Goal: Information Seeking & Learning: Learn about a topic

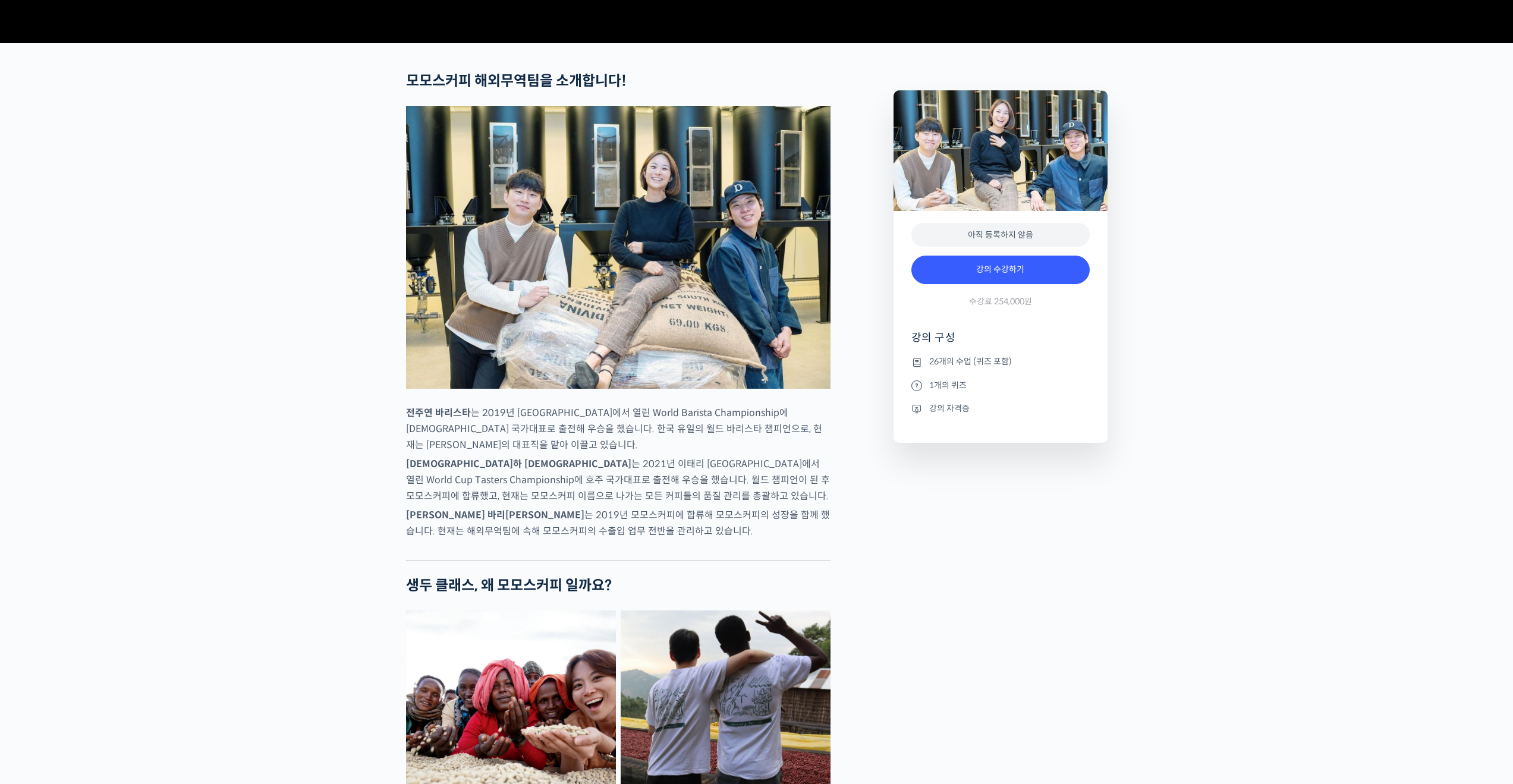
scroll to position [416, 0]
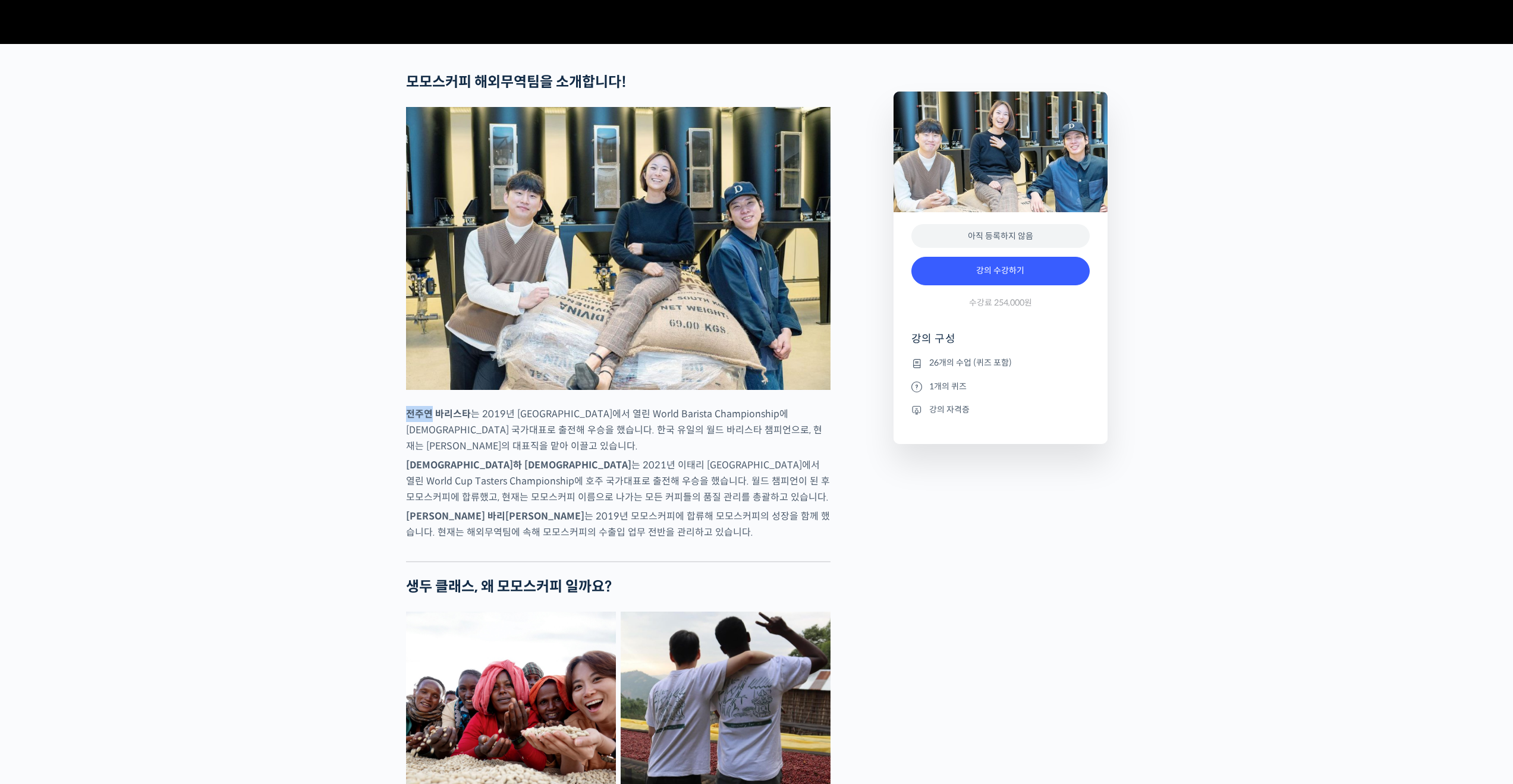
drag, startPoint x: 405, startPoint y: 459, endPoint x: 432, endPoint y: 456, distance: 27.2
click at [470, 454] on p "[PERSON_NAME] 바리[PERSON_NAME] 는 2019년 [GEOGRAPHIC_DATA]에서 열린 World Barista Cham…" at bounding box center [618, 430] width 424 height 48
drag, startPoint x: 466, startPoint y: 457, endPoint x: 391, endPoint y: 455, distance: 75.0
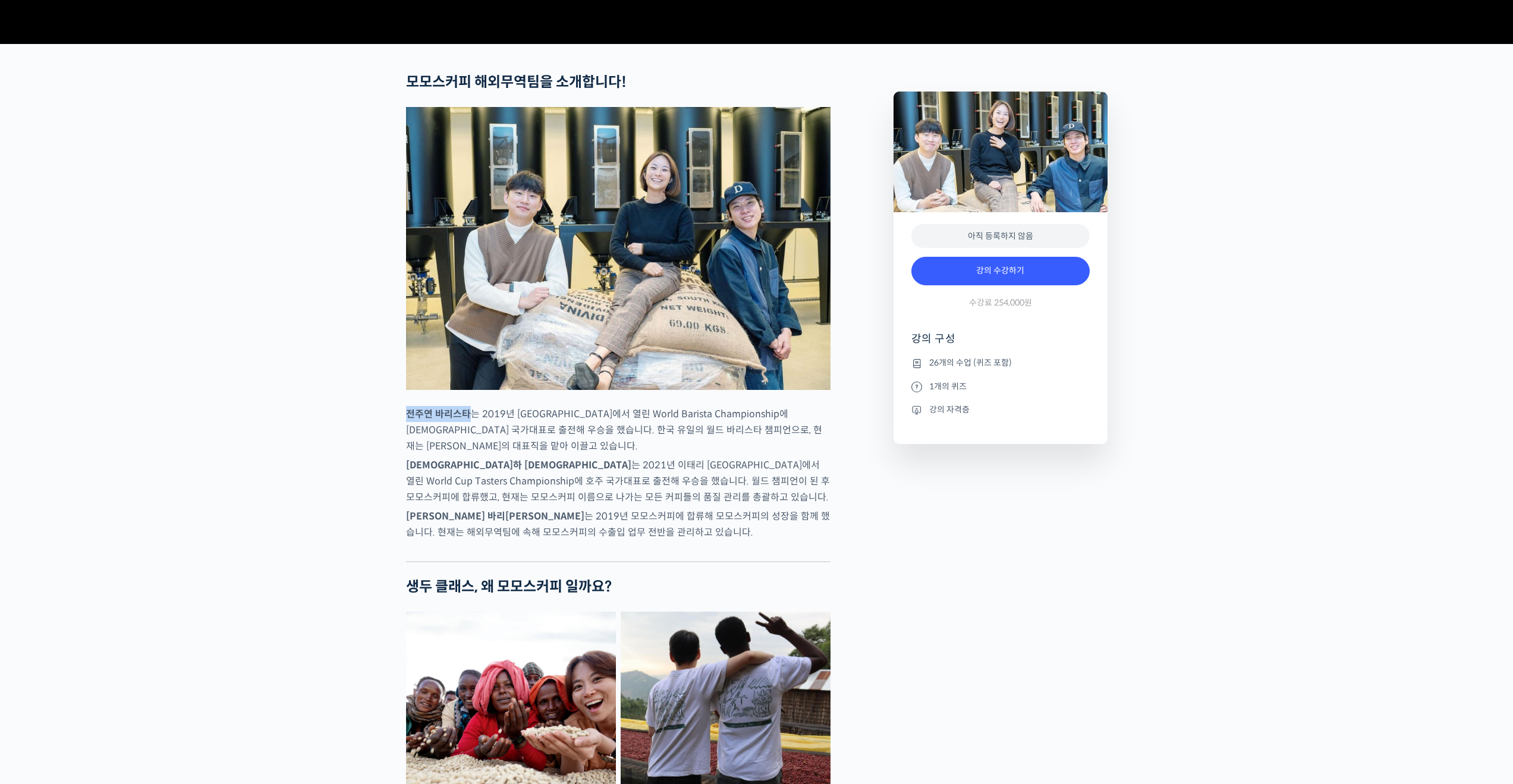
copy strong "전주연 바리스타"
click at [489, 454] on p "[PERSON_NAME] 바리[PERSON_NAME] 는 2019년 [GEOGRAPHIC_DATA]에서 열린 World Barista Cham…" at bounding box center [618, 430] width 424 height 48
drag, startPoint x: 408, startPoint y: 456, endPoint x: 822, endPoint y: 457, distance: 414.0
click at [822, 454] on p "[PERSON_NAME] 바리[PERSON_NAME] 는 2019년 [GEOGRAPHIC_DATA]에서 열린 World Barista Cham…" at bounding box center [618, 430] width 424 height 48
click at [439, 420] on strong "전주연 바리스타" at bounding box center [439, 414] width 65 height 13
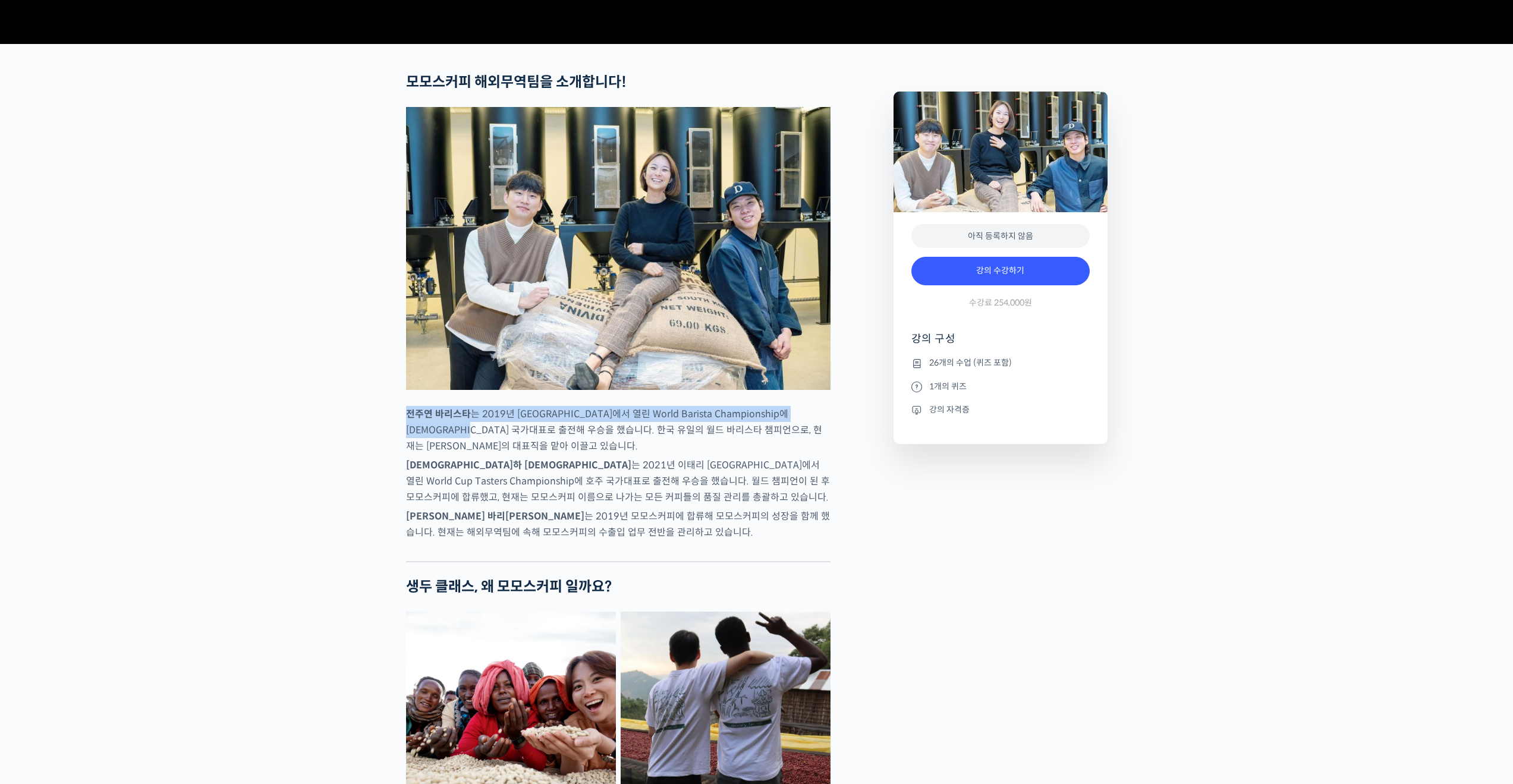
drag, startPoint x: 405, startPoint y: 456, endPoint x: 471, endPoint y: 476, distance: 69.0
copy p "[PERSON_NAME] 바리[PERSON_NAME] 는 2019년 [GEOGRAPHIC_DATA]에서 열린 World Barista Cham…"
click at [460, 471] on strong "[DEMOGRAPHIC_DATA]하 [DEMOGRAPHIC_DATA]" at bounding box center [519, 465] width 225 height 13
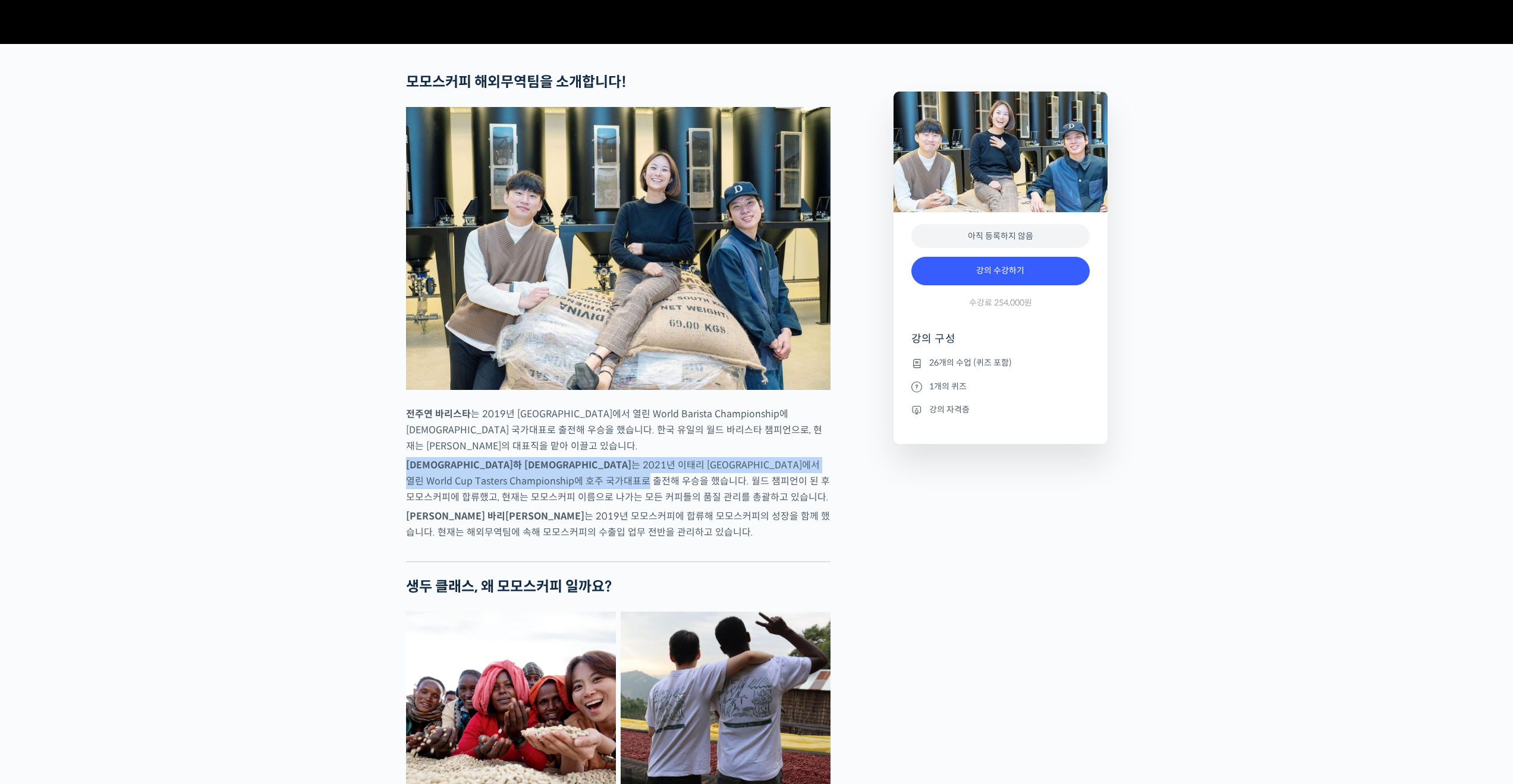
drag, startPoint x: 409, startPoint y: 507, endPoint x: 500, endPoint y: 527, distance: 93.2
click at [500, 505] on p "[PERSON_NAME] 바리[PERSON_NAME] 는 2021년 이태리 [GEOGRAPHIC_DATA]에서 열린 World Cup Tast…" at bounding box center [618, 481] width 424 height 48
copy p "[PERSON_NAME] 바리[PERSON_NAME] 는 2021년 이태리 [GEOGRAPHIC_DATA]에서 열린 World Cup Tast…"
click at [527, 505] on p "[PERSON_NAME] 바리[PERSON_NAME] 는 2021년 이태리 [GEOGRAPHIC_DATA]에서 열린 World Cup Tast…" at bounding box center [618, 481] width 424 height 48
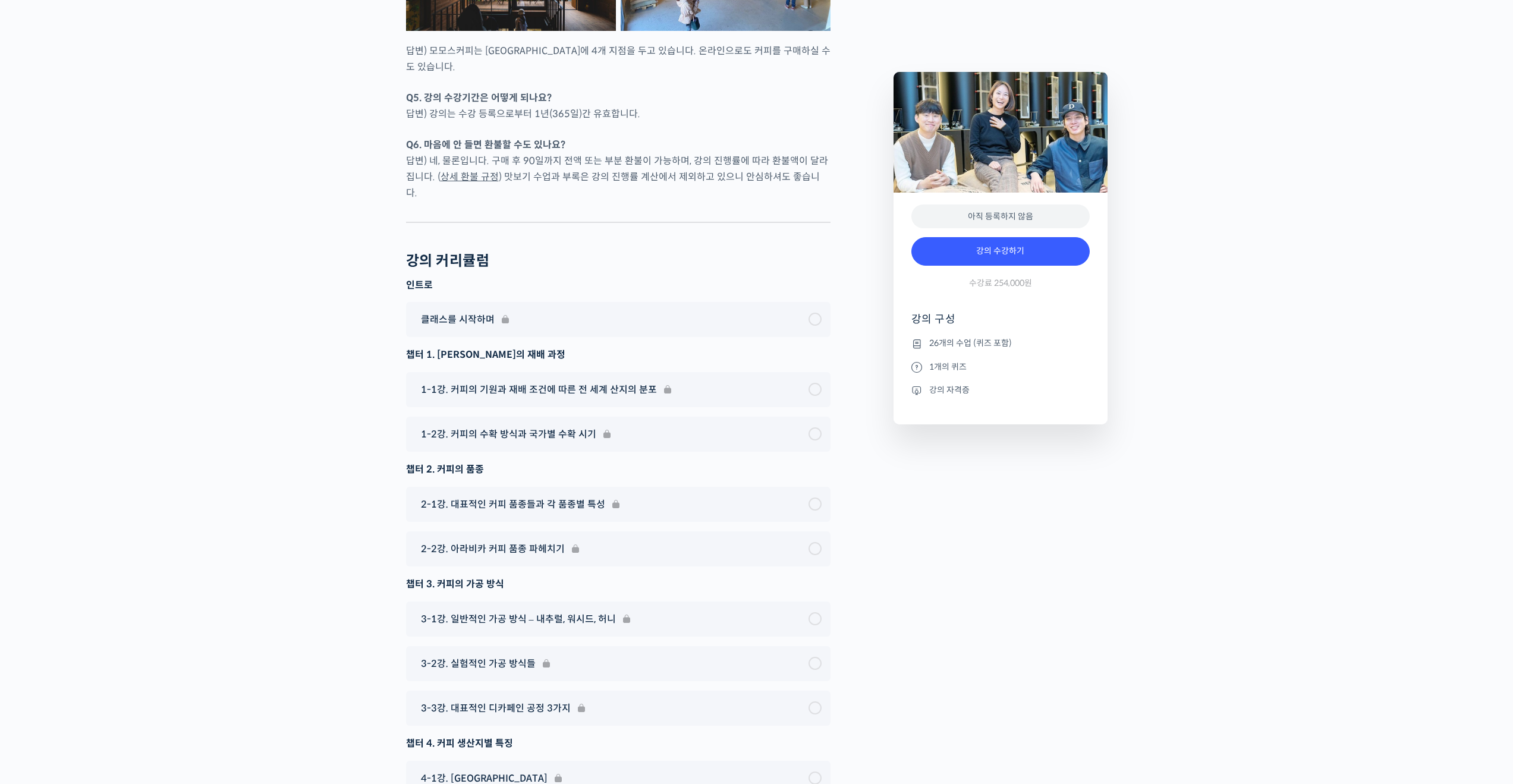
scroll to position [5596, 0]
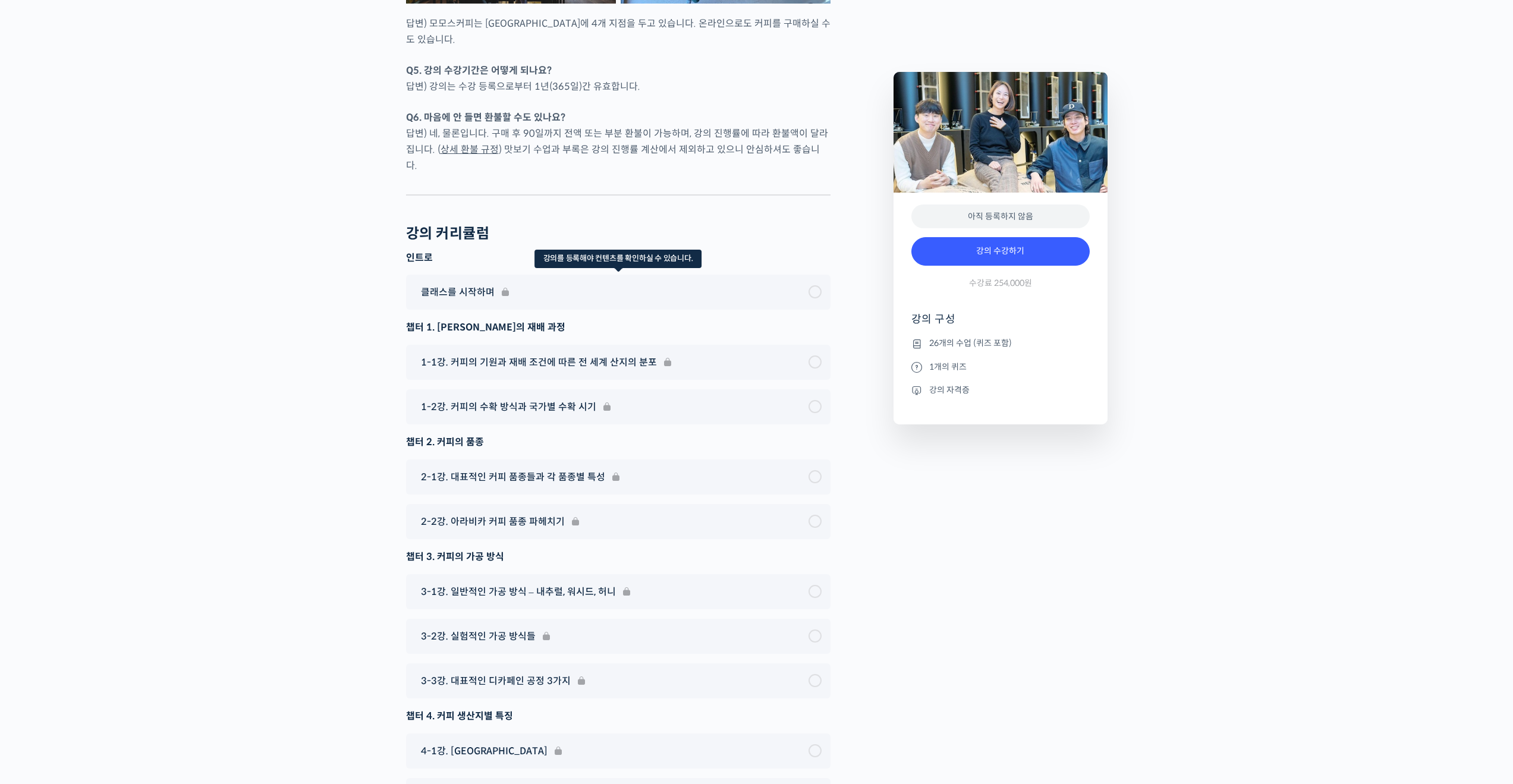
click at [485, 275] on div "클래스를 시작하며" at bounding box center [618, 292] width 424 height 35
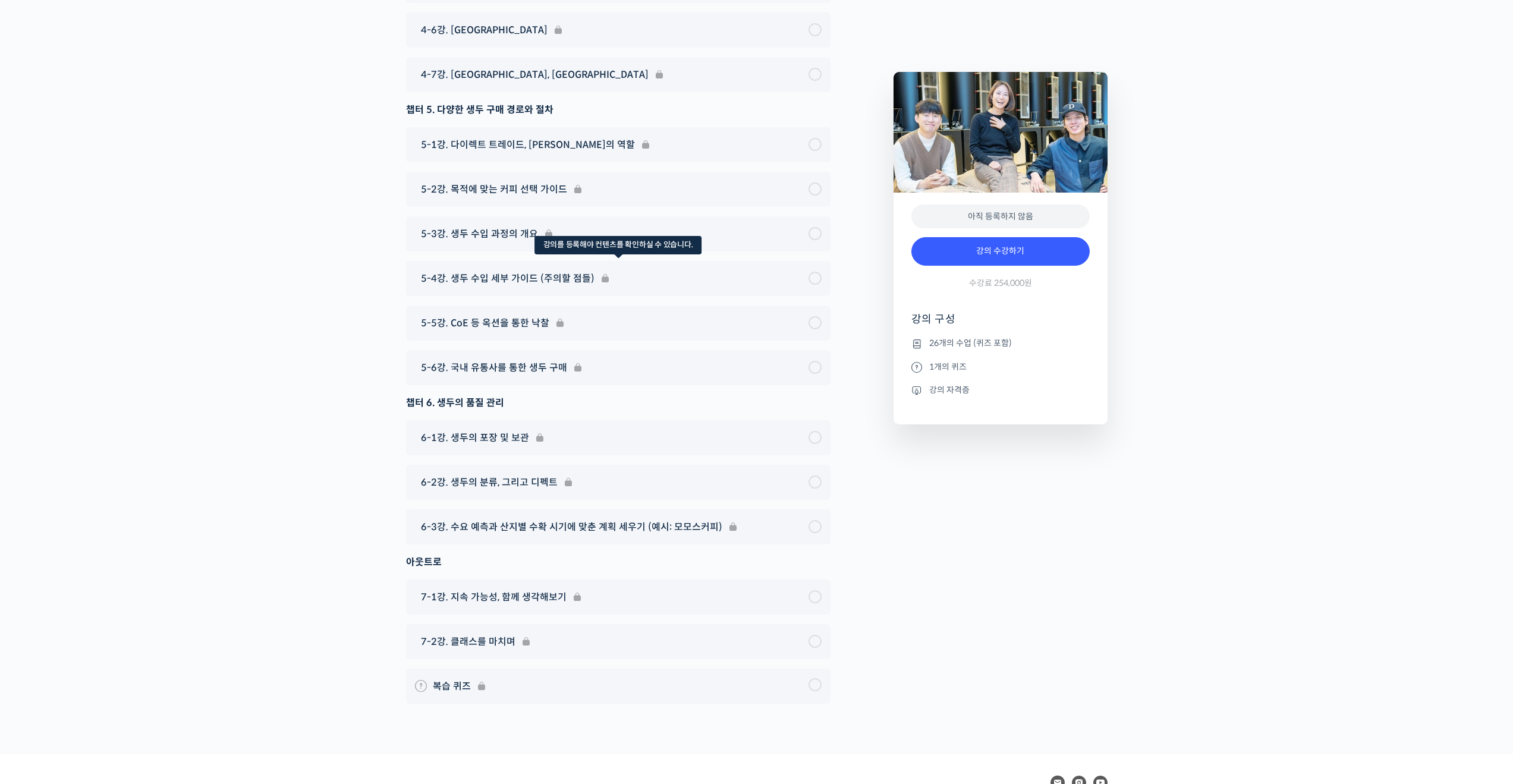
scroll to position [6547, 0]
